Goal: Task Accomplishment & Management: Manage account settings

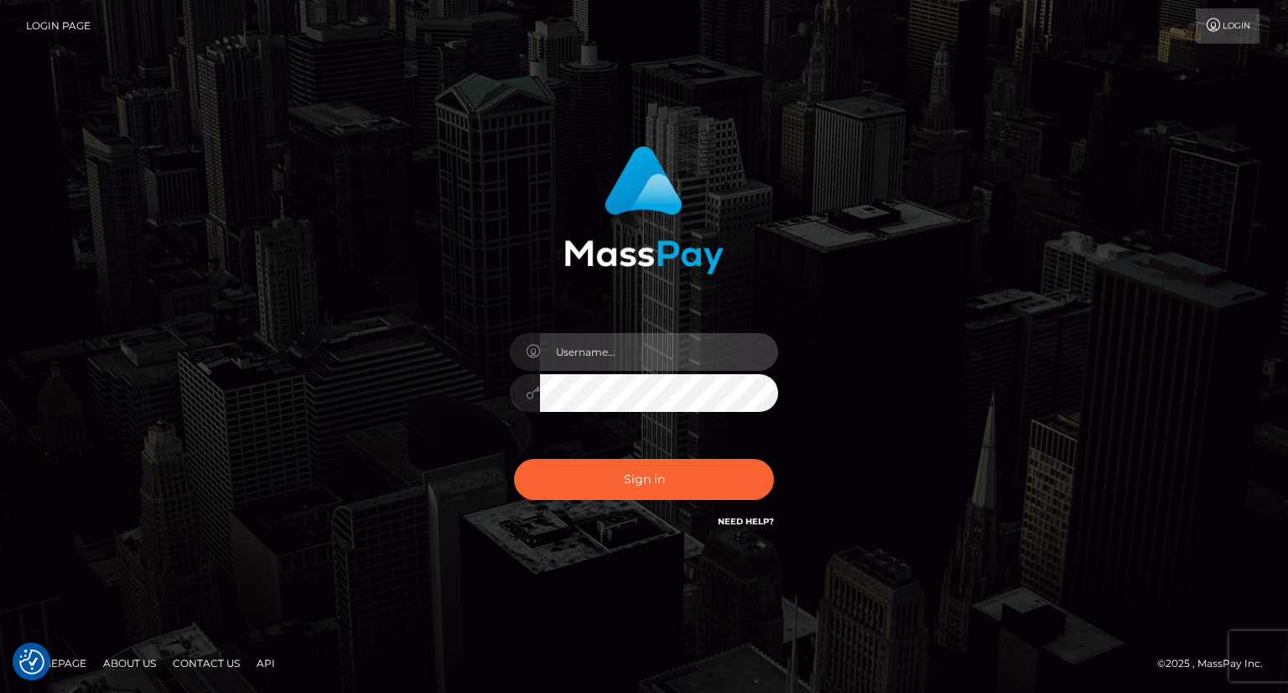
click at [589, 356] on input "text" at bounding box center [659, 352] width 238 height 38
type input "Mirasol.spree"
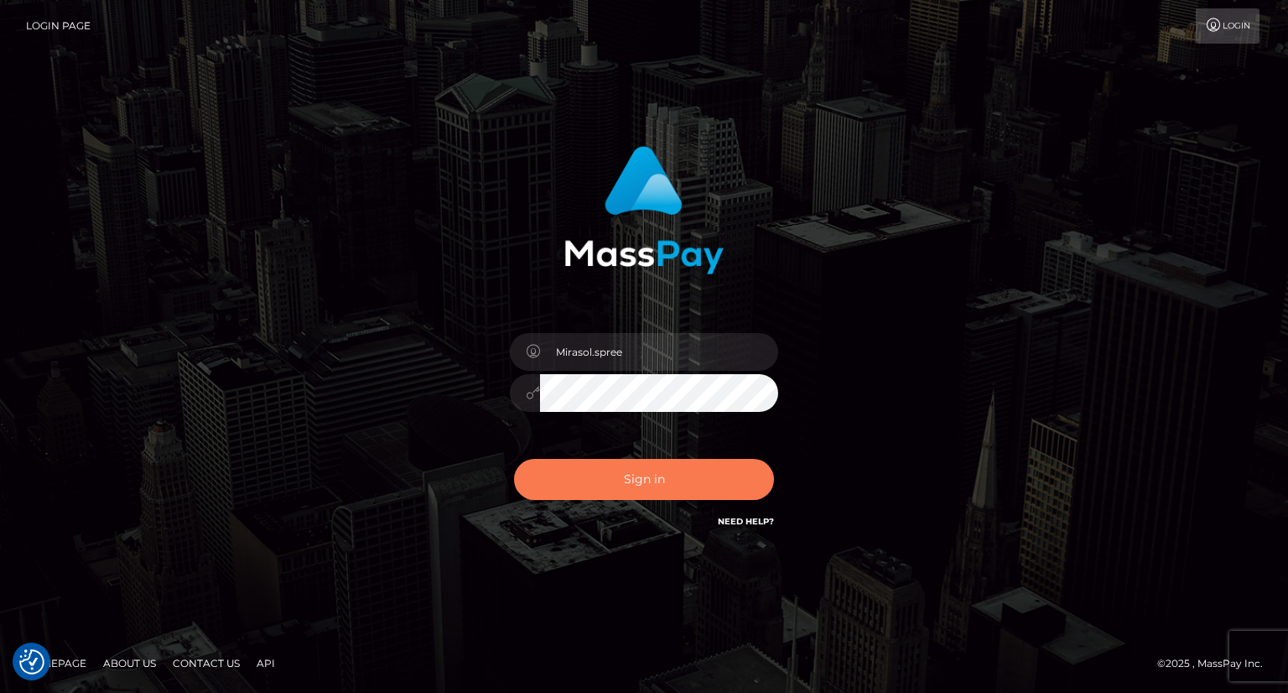
click at [621, 467] on button "Sign in" at bounding box center [644, 479] width 260 height 41
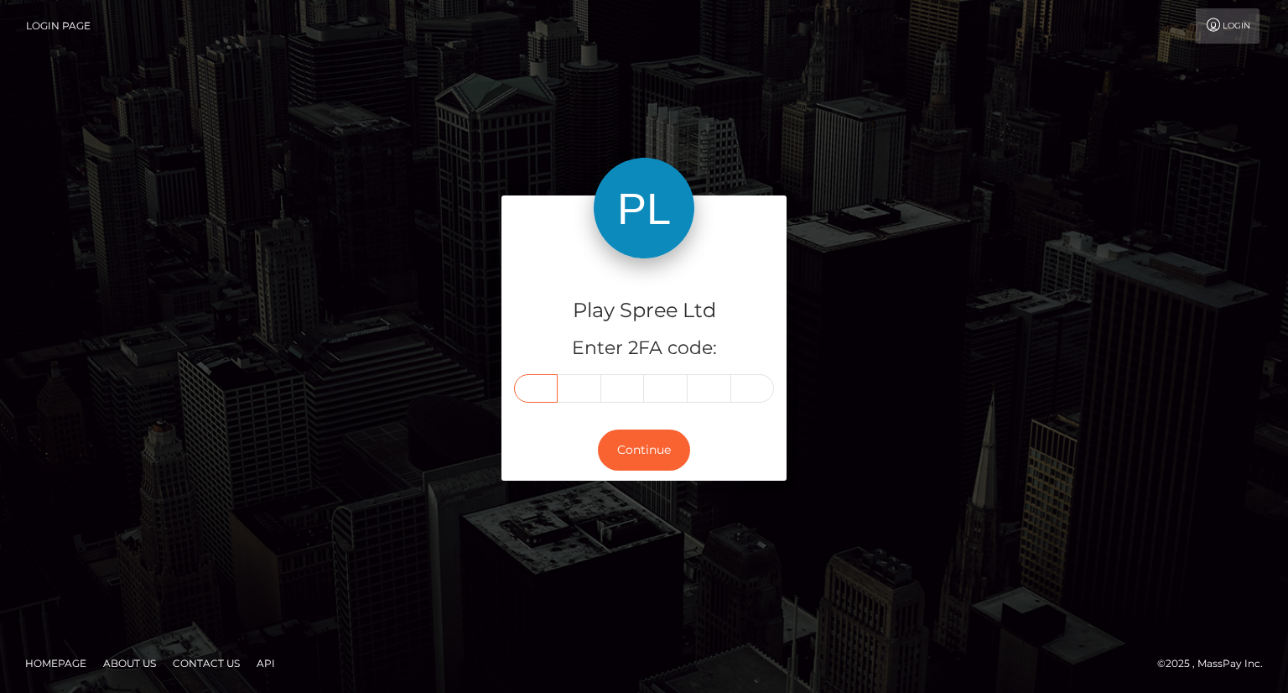
click at [537, 389] on input "text" at bounding box center [536, 388] width 44 height 29
type input "0"
type input "8"
type input "1"
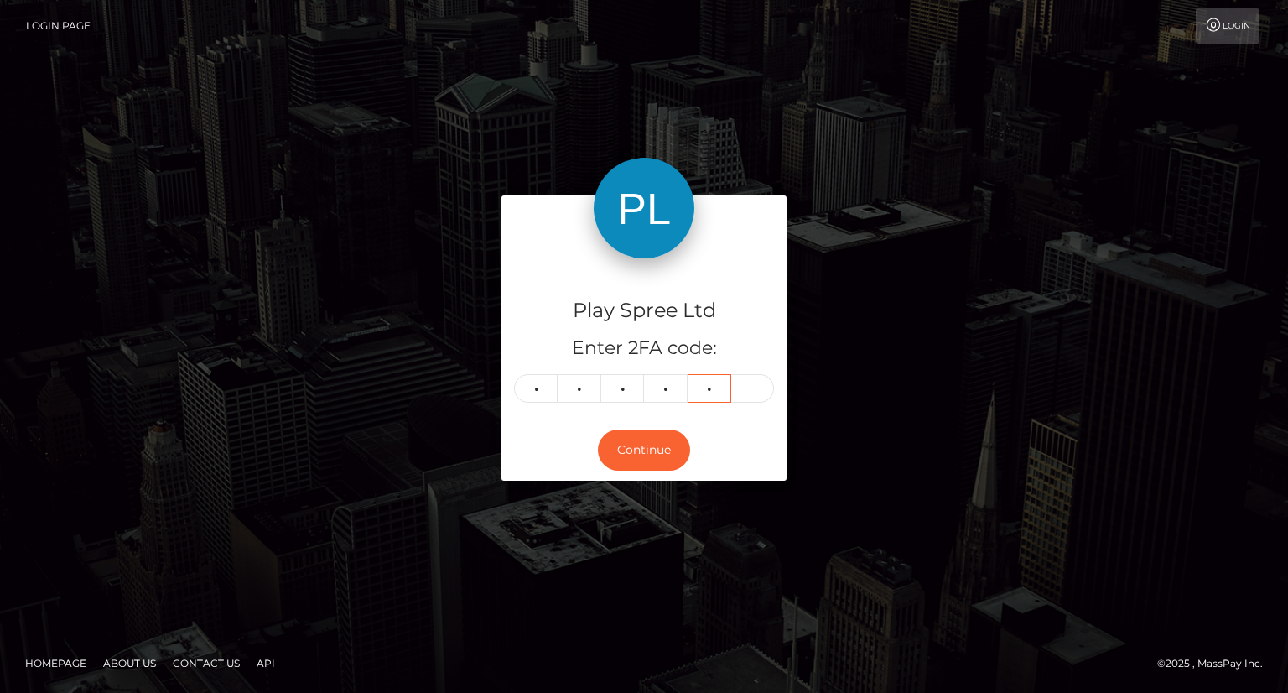
type input "5"
type input "6"
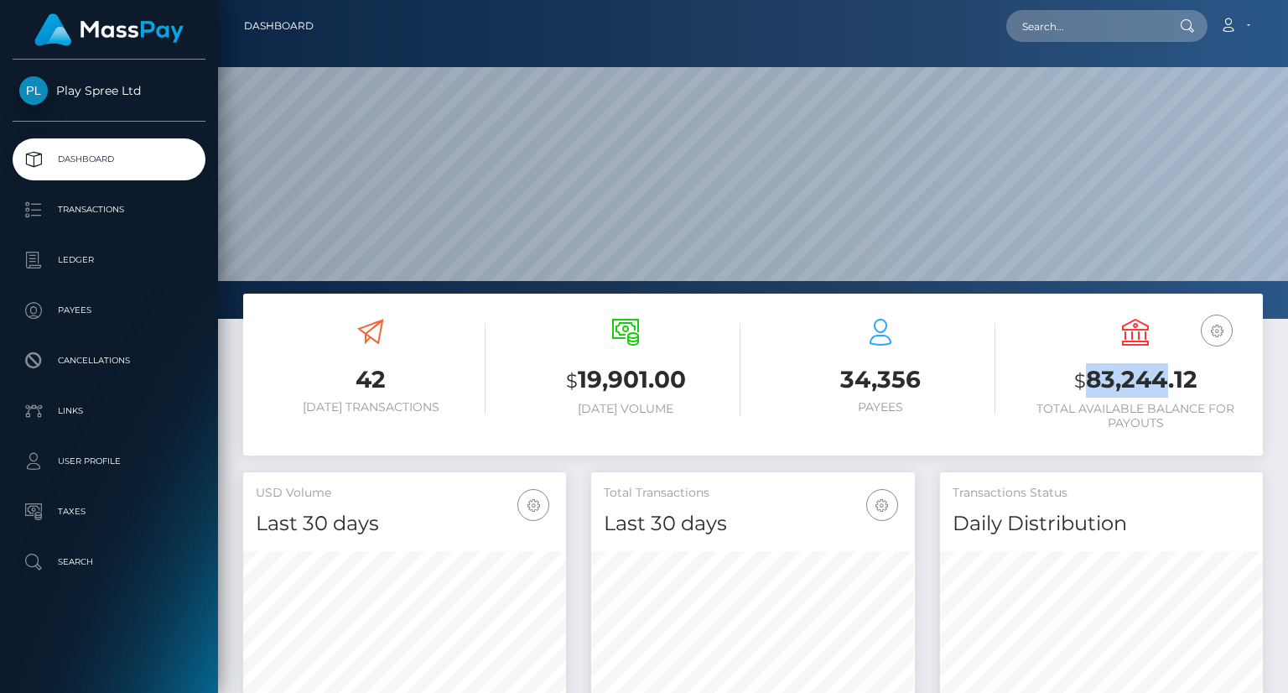
scroll to position [297, 322]
drag, startPoint x: 1087, startPoint y: 389, endPoint x: 1190, endPoint y: 387, distance: 102.3
click at [1190, 387] on h3 "$ 83,244.12" at bounding box center [1135, 380] width 230 height 34
copy h3 "83,244.12"
